Goal: Transaction & Acquisition: Purchase product/service

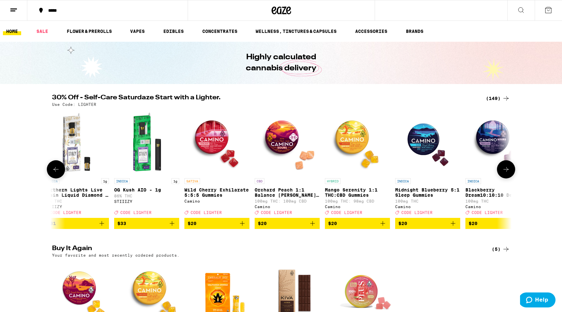
scroll to position [0, 83]
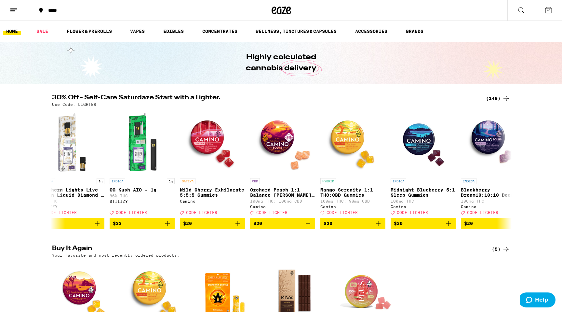
click at [496, 98] on div "(149)" at bounding box center [498, 98] width 24 height 8
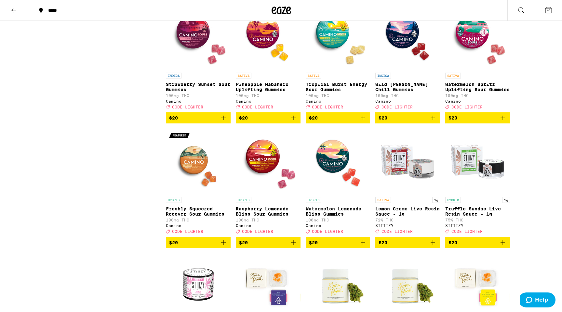
scroll to position [1086, 0]
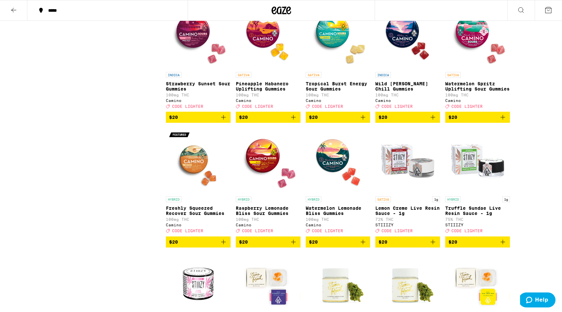
click at [362, 121] on icon "Add to bag" at bounding box center [363, 117] width 8 height 8
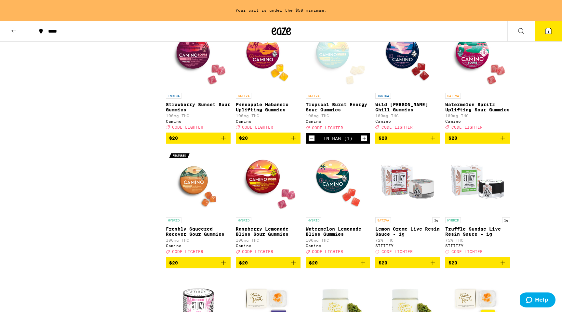
scroll to position [1107, 0]
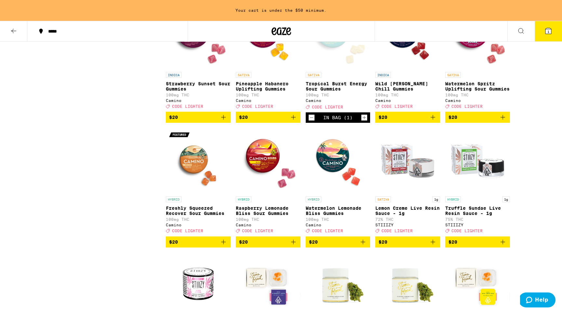
click at [506, 121] on icon "Add to bag" at bounding box center [503, 117] width 8 height 8
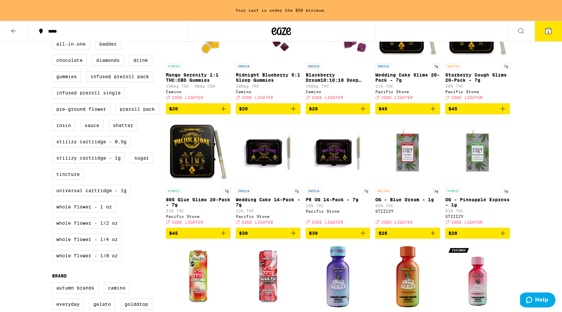
scroll to position [1581, 0]
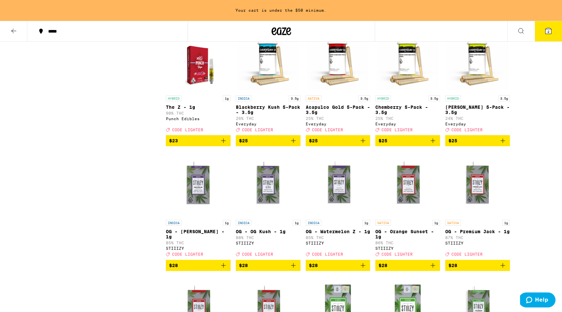
click at [225, 145] on icon "Add to bag" at bounding box center [224, 141] width 8 height 8
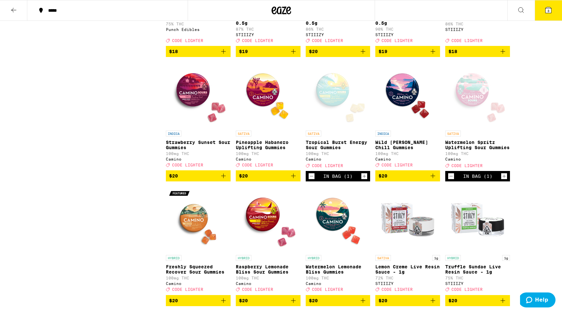
scroll to position [1030, 0]
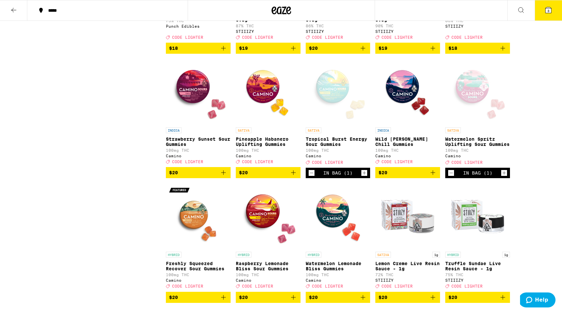
click at [548, 10] on span "3" at bounding box center [549, 11] width 2 height 4
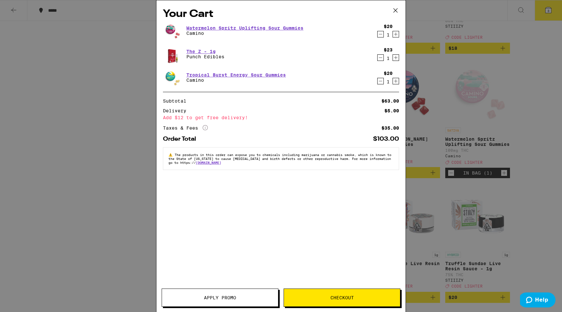
click at [214, 295] on span "Apply Promo" at bounding box center [220, 297] width 32 height 5
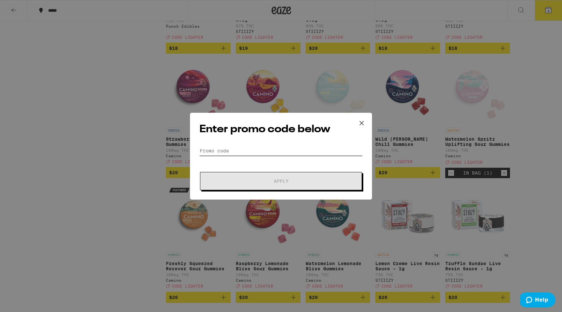
click at [263, 148] on input "Promo Code" at bounding box center [281, 151] width 163 height 10
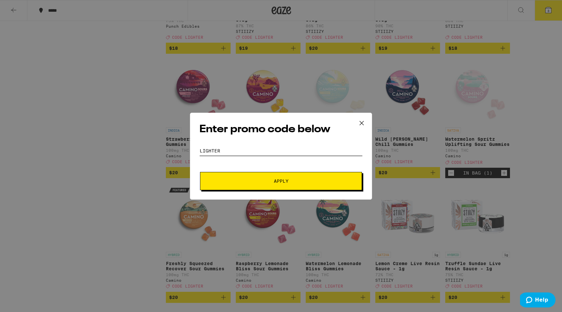
type input "LIGHTER"
click at [254, 181] on span "Apply" at bounding box center [281, 181] width 117 height 5
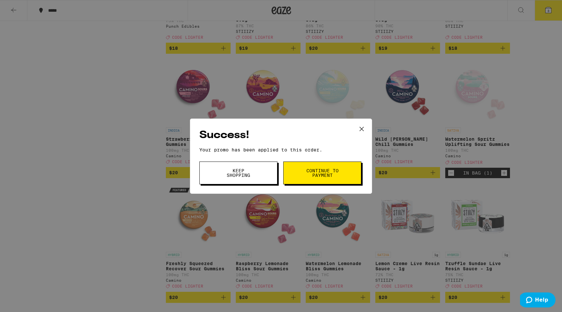
click at [298, 175] on button "Continue to payment" at bounding box center [322, 172] width 78 height 23
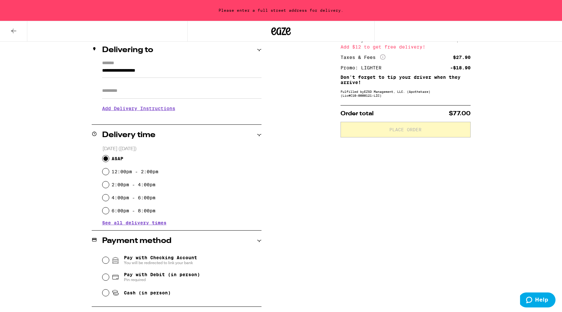
scroll to position [164, 0]
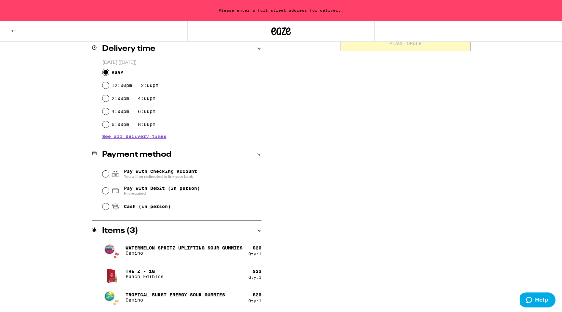
click at [139, 214] on div "Cash (in person)" at bounding box center [182, 206] width 159 height 14
click at [137, 206] on span "Cash (in person)" at bounding box center [147, 206] width 47 height 5
click at [109, 206] on input "Cash (in person)" at bounding box center [106, 206] width 7 height 7
radio input "true"
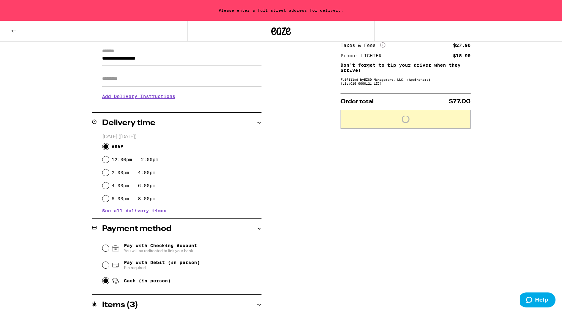
scroll to position [0, 0]
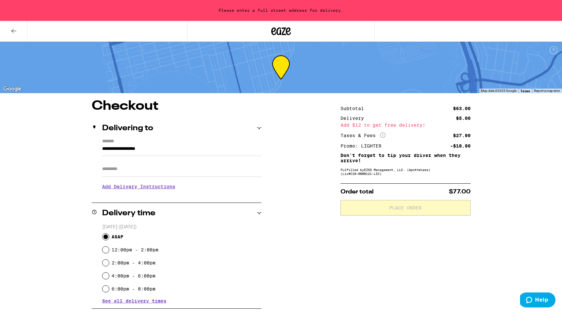
click at [368, 127] on div "Add $12 to get free delivery!" at bounding box center [406, 125] width 130 height 5
click at [185, 144] on label "*******" at bounding box center [181, 142] width 159 height 6
click at [185, 145] on input "**********" at bounding box center [181, 150] width 159 height 11
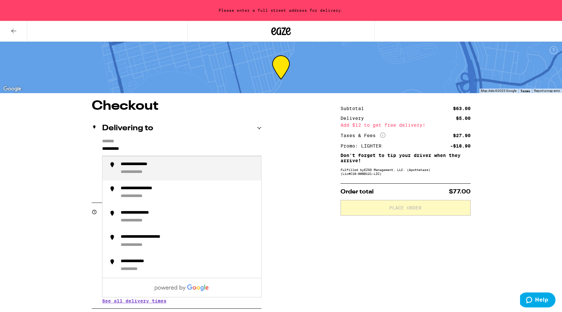
click at [159, 179] on li "**********" at bounding box center [182, 168] width 159 height 24
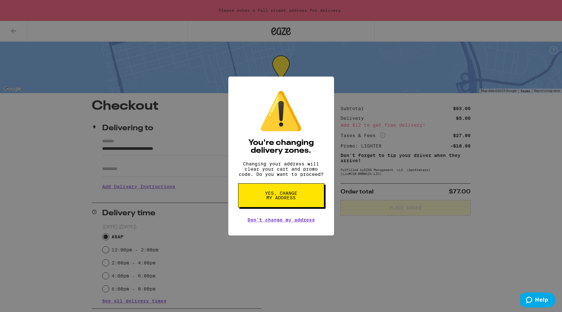
click at [248, 207] on button "Yes, change my address" at bounding box center [281, 195] width 86 height 24
type input "**********"
radio input "false"
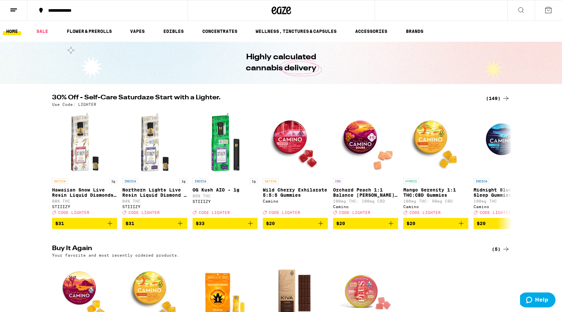
click at [547, 17] on button at bounding box center [548, 10] width 27 height 20
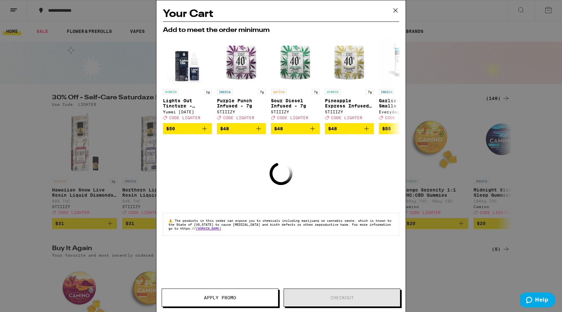
click at [400, 12] on icon at bounding box center [396, 11] width 10 height 10
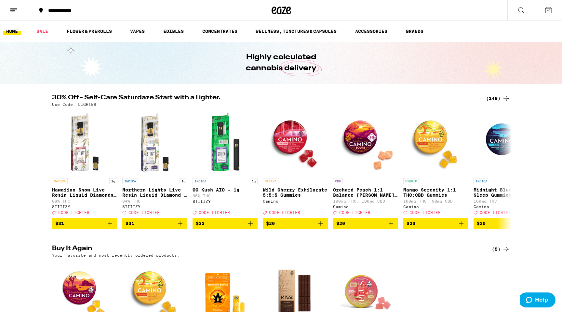
click at [502, 100] on div "(149)" at bounding box center [498, 98] width 24 height 8
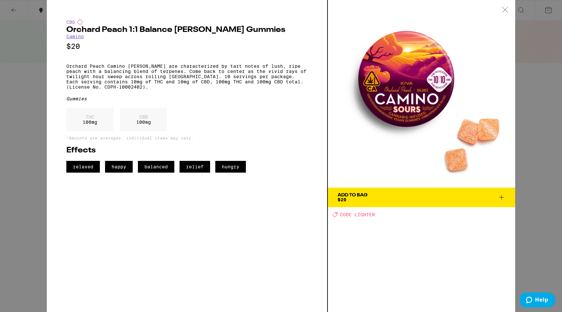
click at [508, 9] on icon at bounding box center [505, 10] width 7 height 6
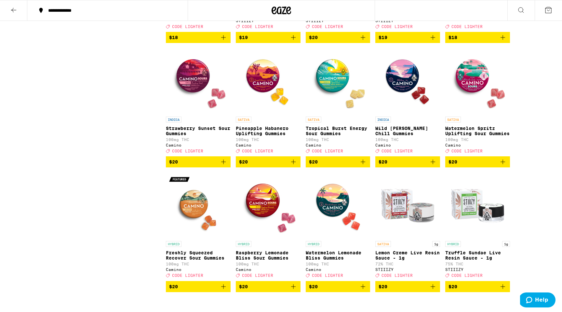
scroll to position [1044, 0]
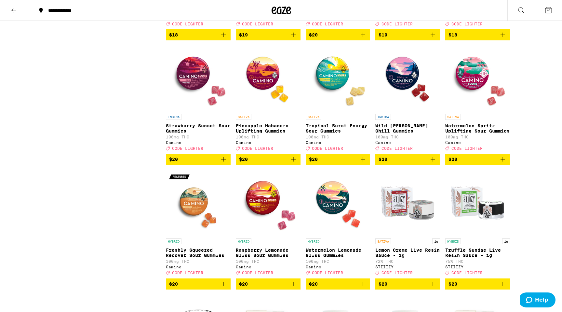
click at [366, 163] on icon "Add to bag" at bounding box center [363, 159] width 8 height 8
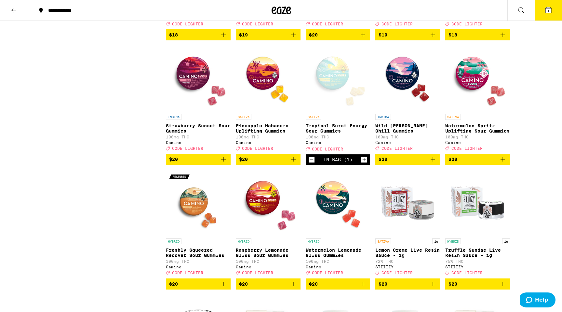
scroll to position [1065, 0]
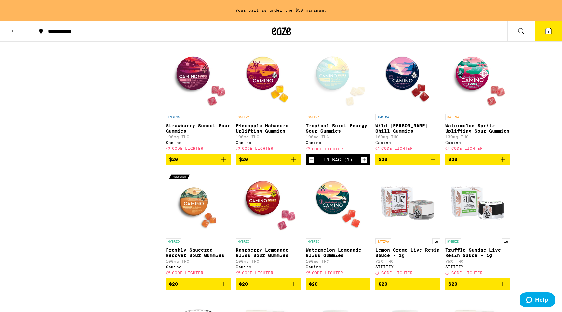
click at [503, 163] on icon "Add to bag" at bounding box center [503, 159] width 8 height 8
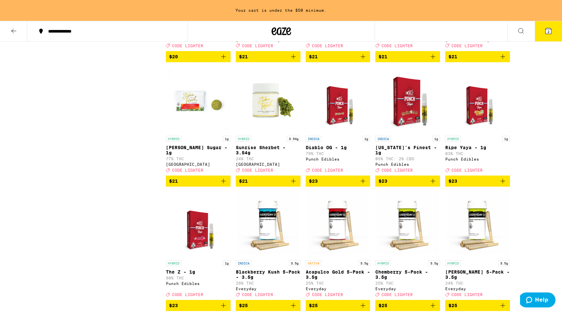
scroll to position [1544, 0]
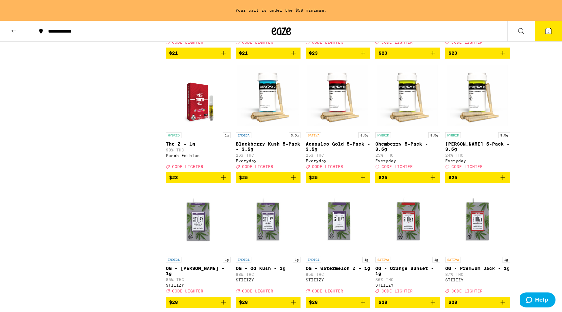
click at [222, 181] on icon "Add to bag" at bounding box center [224, 177] width 8 height 8
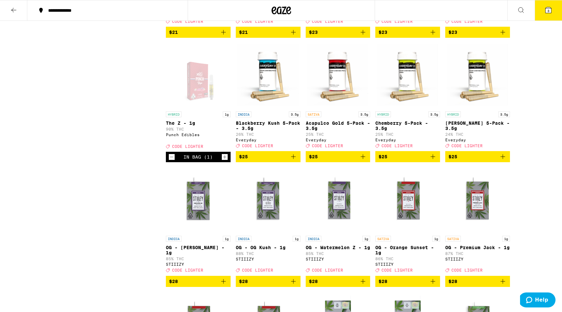
scroll to position [1523, 0]
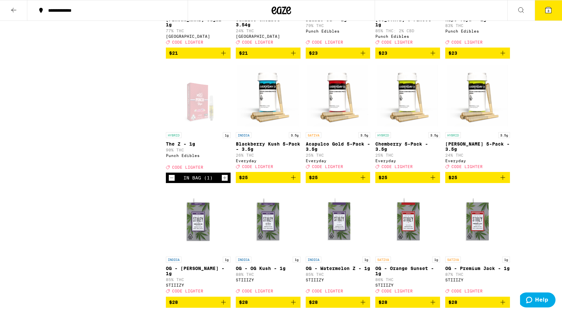
click at [554, 7] on button "3" at bounding box center [548, 10] width 27 height 20
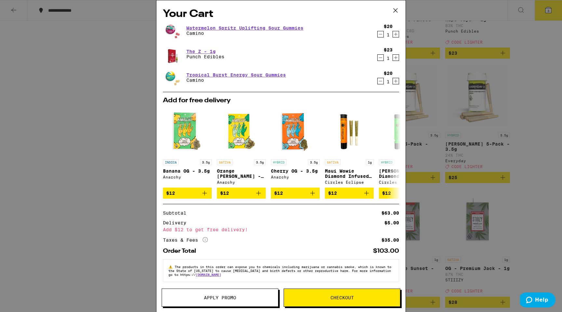
click at [229, 300] on span "Apply Promo" at bounding box center [220, 297] width 32 height 5
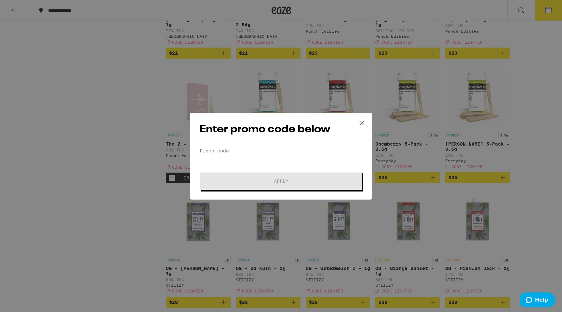
click at [273, 152] on input "Promo Code" at bounding box center [281, 151] width 163 height 10
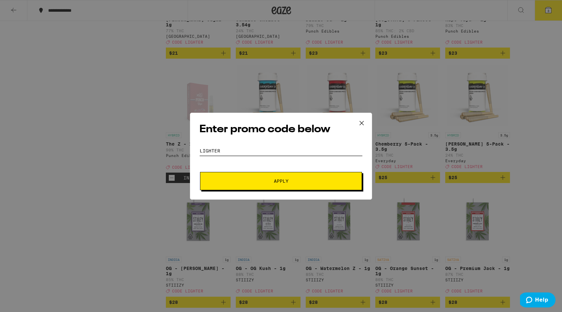
type input "LIGHTER"
click at [200, 172] on button "Apply" at bounding box center [281, 181] width 162 height 18
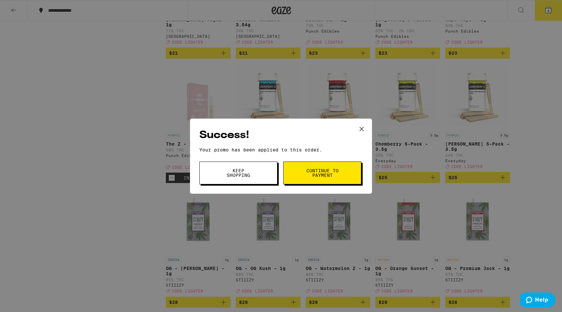
click at [364, 128] on icon at bounding box center [362, 129] width 10 height 10
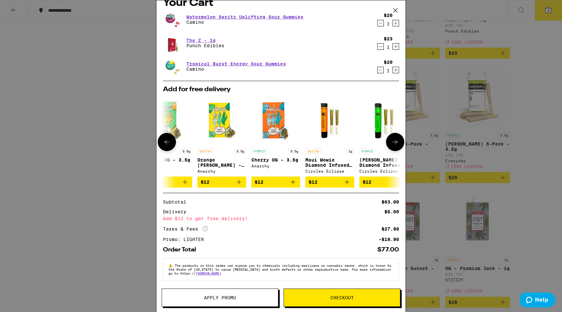
scroll to position [0, 6]
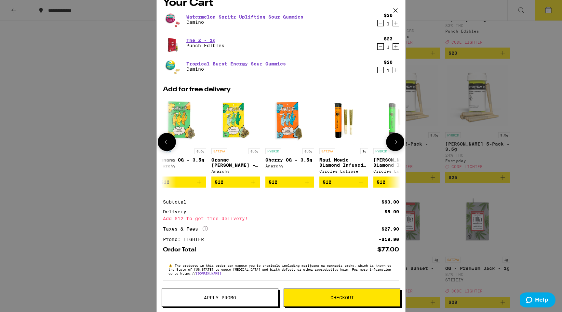
click at [364, 182] on icon "Add to bag" at bounding box center [361, 182] width 8 height 8
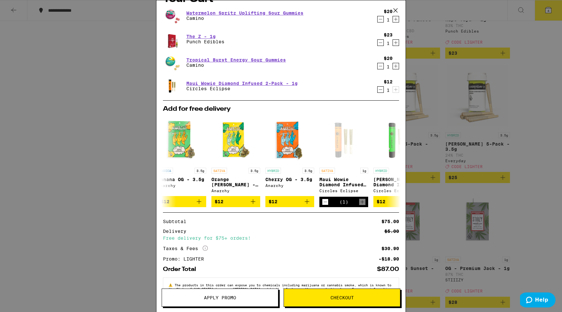
scroll to position [38, 0]
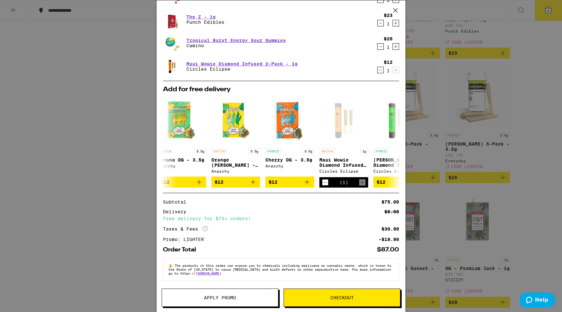
click at [318, 307] on div "Apply Promo Checkout" at bounding box center [281, 299] width 249 height 23
click at [325, 295] on button "Checkout" at bounding box center [342, 297] width 117 height 18
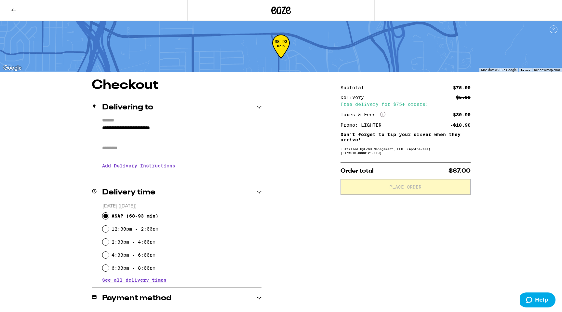
click at [134, 152] on input "Apt/Suite" at bounding box center [181, 148] width 159 height 16
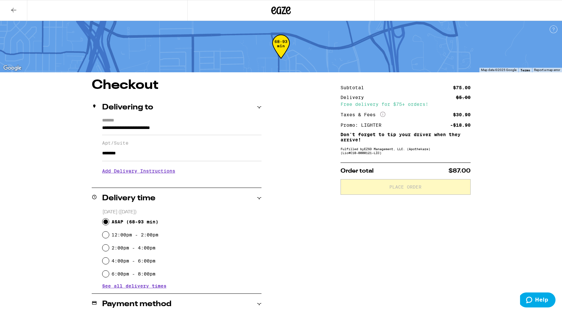
type input "********"
click at [285, 164] on div "**********" at bounding box center [281, 282] width 469 height 406
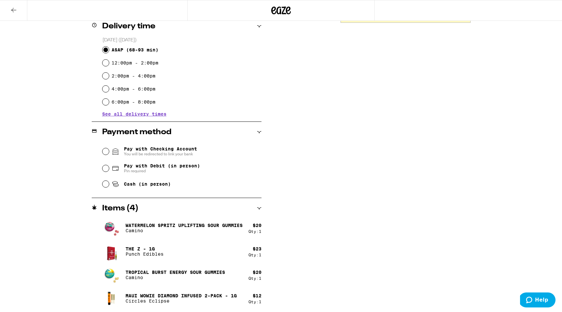
scroll to position [173, 0]
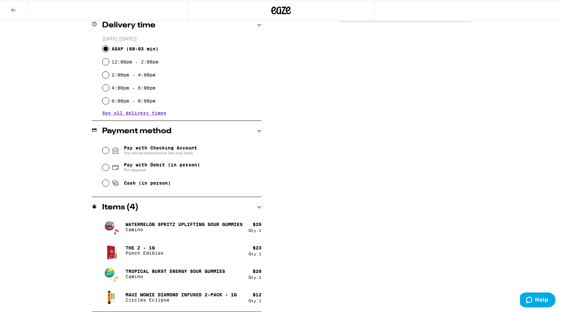
click at [120, 180] on span "Cash (in person)" at bounding box center [141, 183] width 59 height 8
click at [109, 180] on input "Cash (in person)" at bounding box center [106, 183] width 7 height 7
radio input "true"
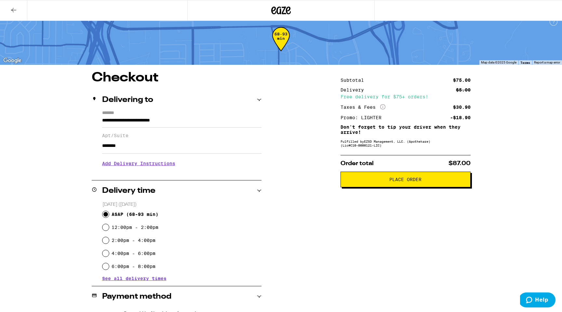
scroll to position [10, 0]
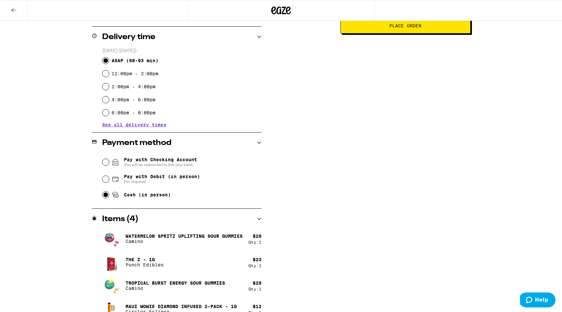
click at [318, 200] on div "**********" at bounding box center [281, 121] width 469 height 406
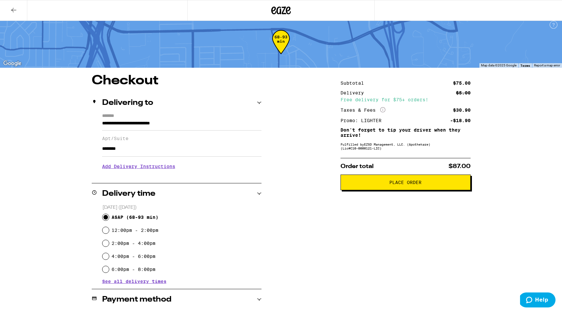
scroll to position [0, 0]
